Goal: Transaction & Acquisition: Download file/media

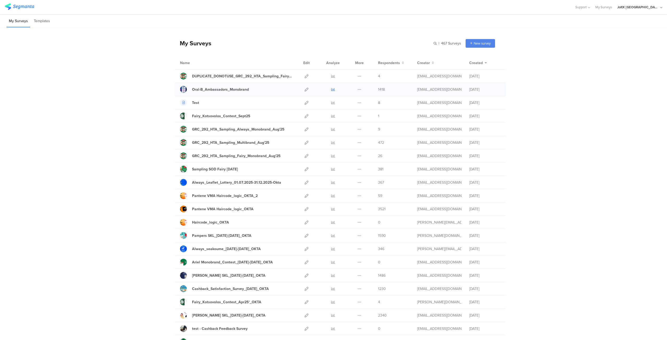
click at [331, 88] on icon at bounding box center [333, 90] width 4 height 4
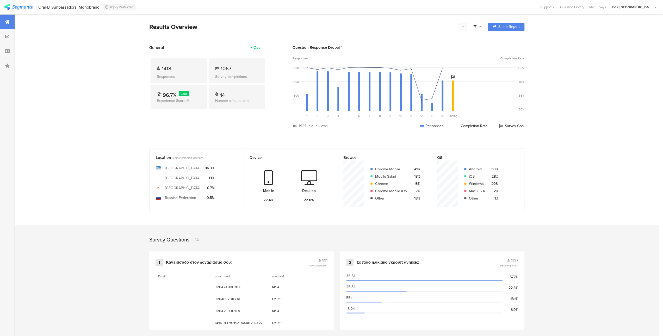
click at [463, 29] on div at bounding box center [462, 27] width 9 height 8
click at [404, 80] on span "Export Results" at bounding box center [408, 79] width 23 height 5
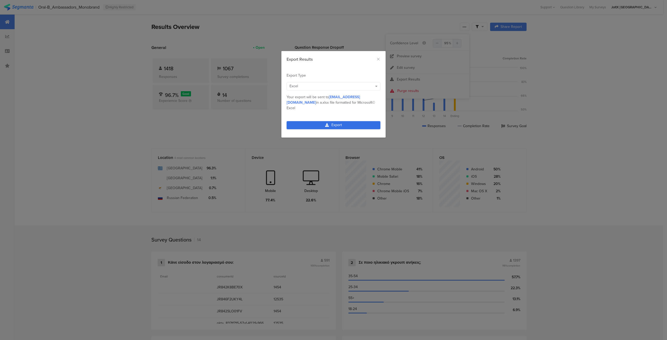
click at [334, 121] on link "Export" at bounding box center [334, 125] width 94 height 8
